Goal: Find specific page/section: Find specific page/section

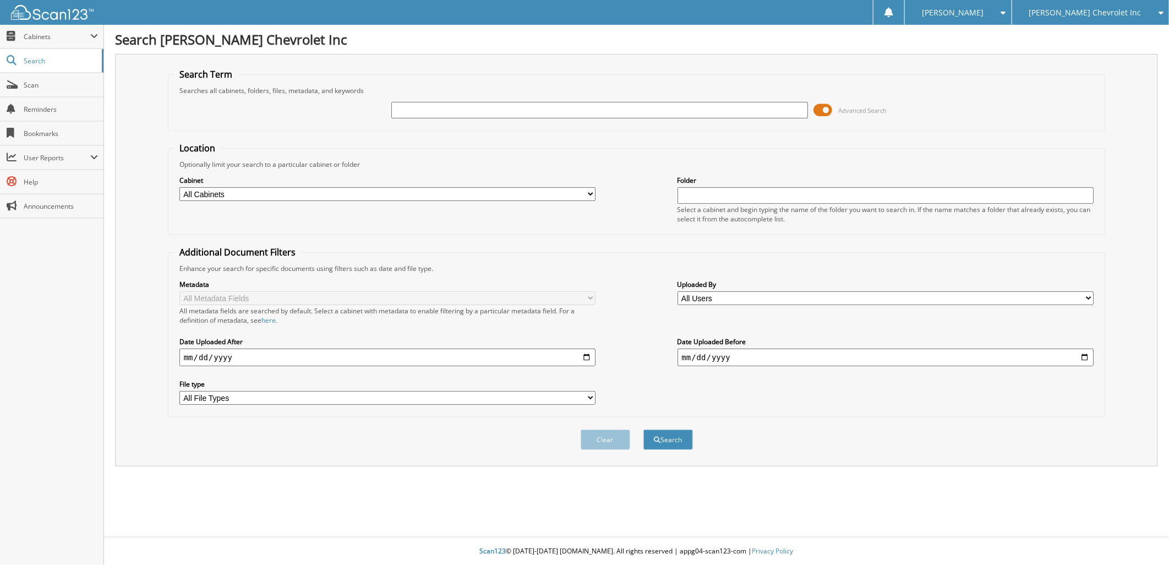
drag, startPoint x: 577, startPoint y: 108, endPoint x: 713, endPoint y: 147, distance: 141.8
click at [577, 108] on input "text" at bounding box center [599, 110] width 417 height 17
type input "A20188"
click at [643, 429] on button "Search" at bounding box center [668, 439] width 50 height 20
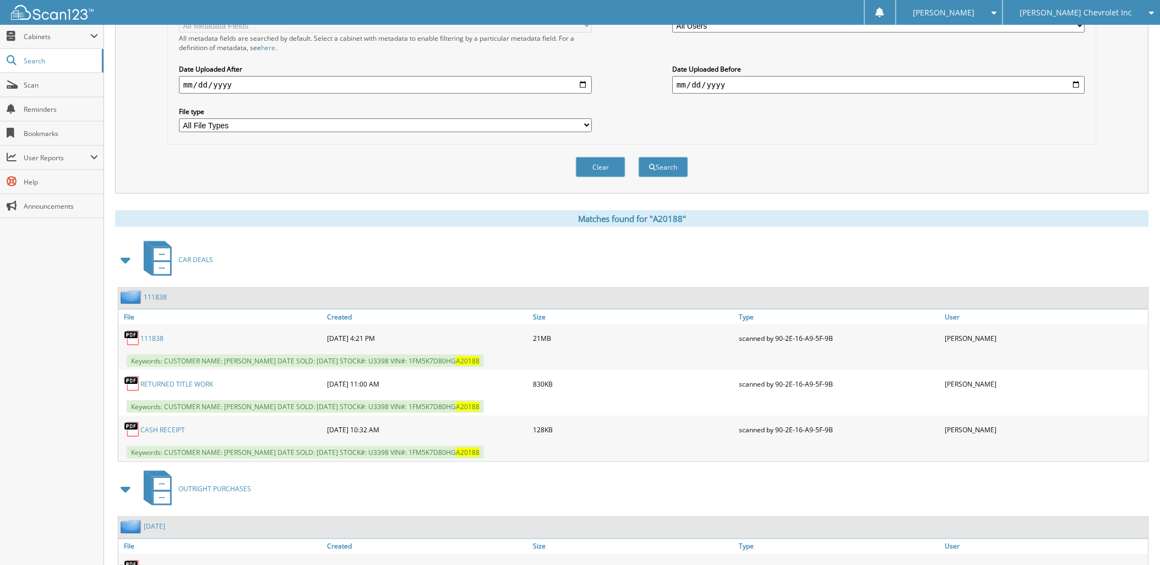
scroll to position [306, 0]
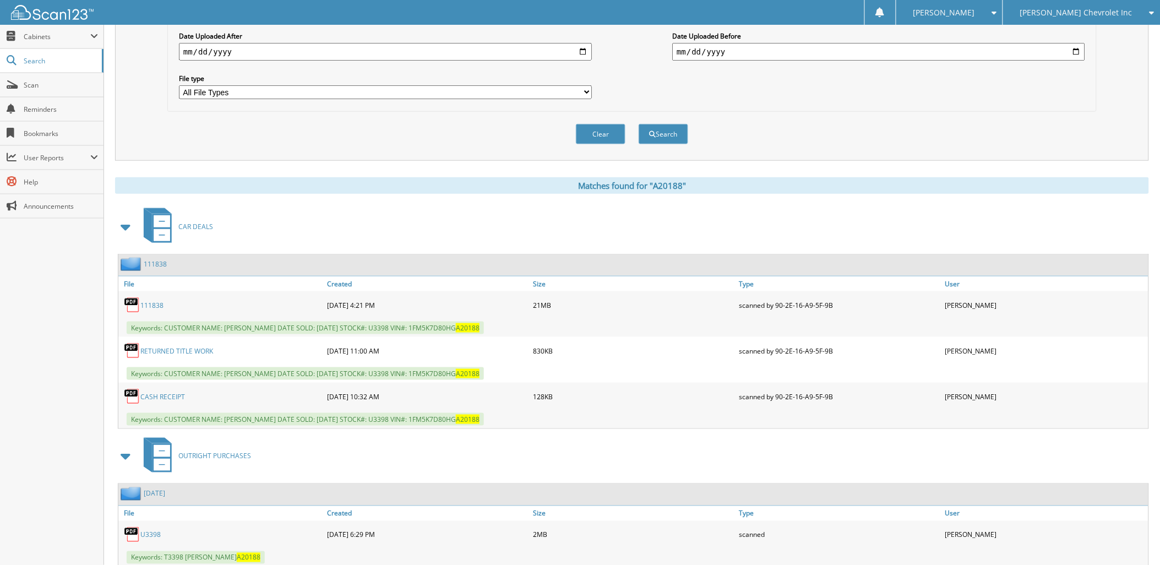
click at [151, 301] on link "111838" at bounding box center [151, 305] width 23 height 9
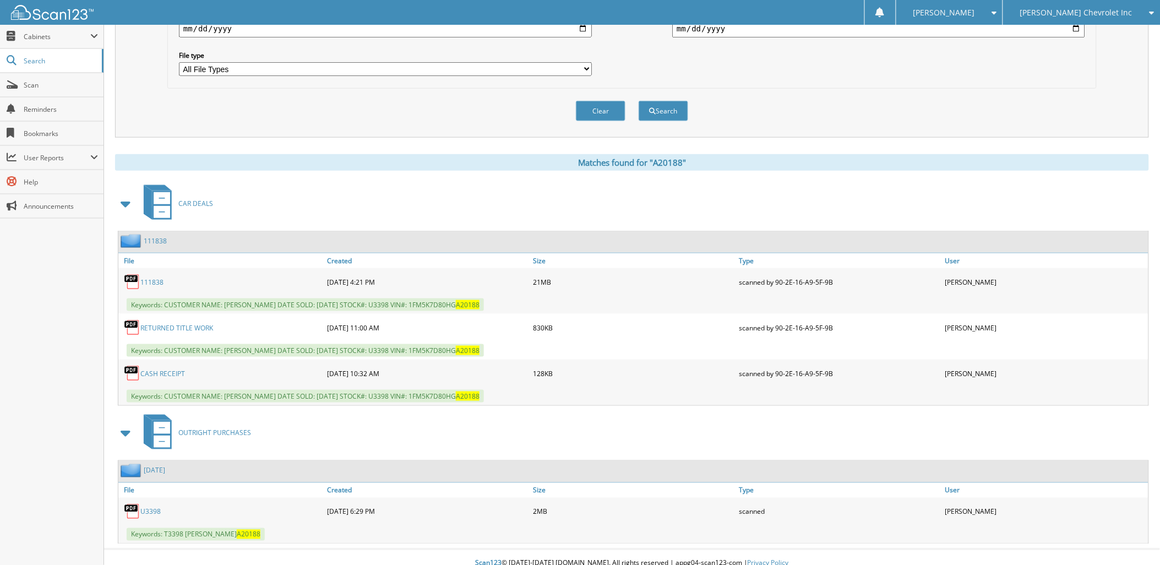
scroll to position [0, 0]
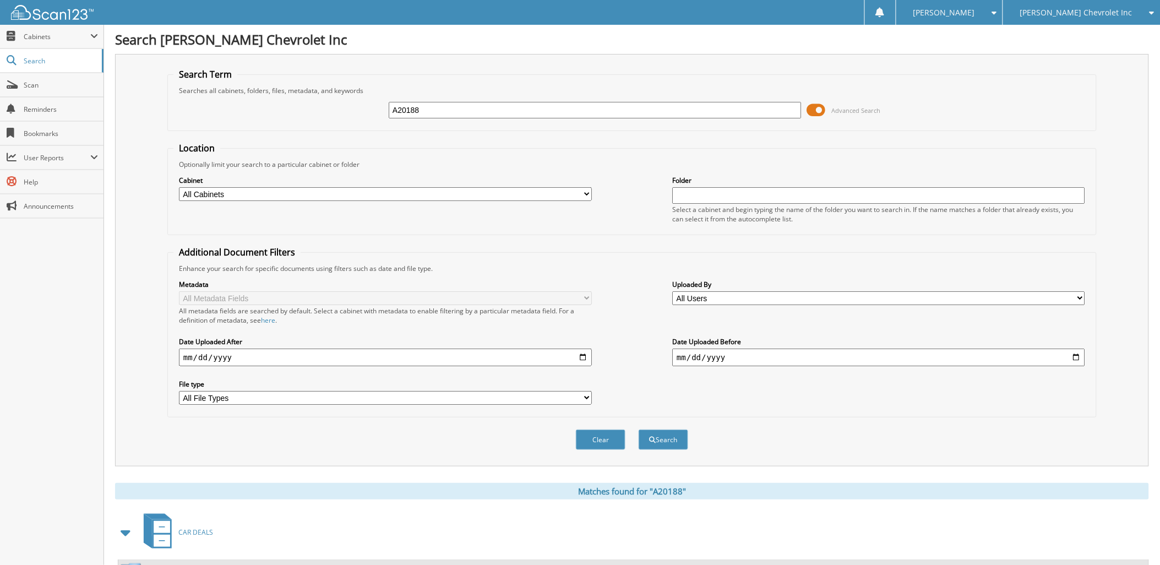
drag, startPoint x: 36, startPoint y: 76, endPoint x: 217, endPoint y: 118, distance: 185.3
click at [36, 75] on link "Scan" at bounding box center [51, 85] width 103 height 24
